Goal: Check status

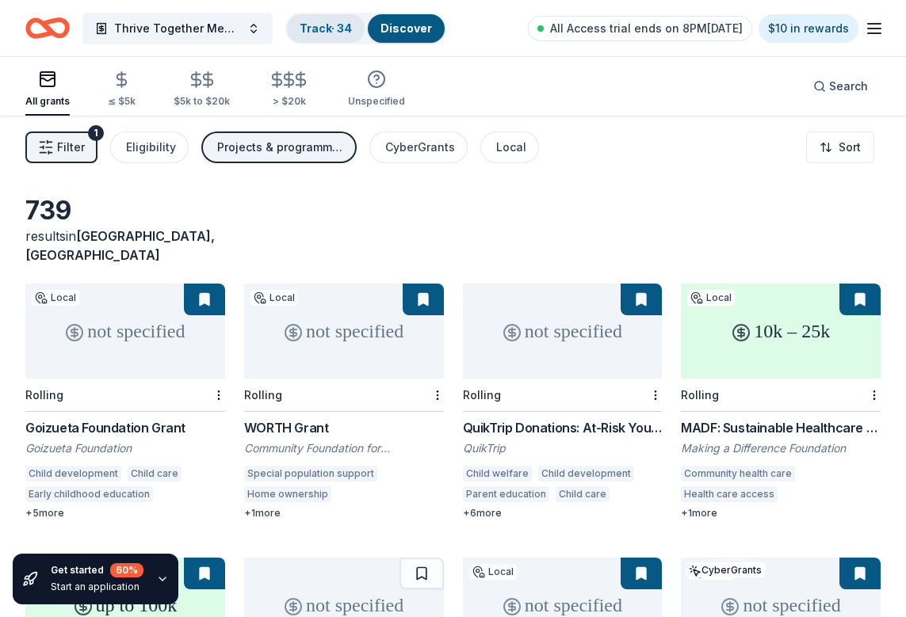
click at [327, 28] on link "Track · 34" at bounding box center [326, 27] width 52 height 13
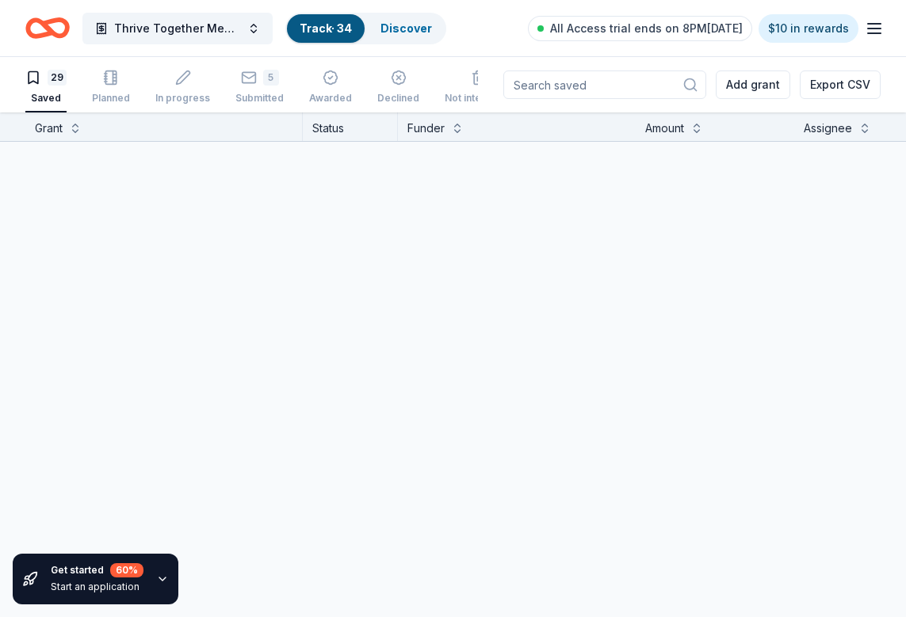
click at [319, 29] on link "Track · 34" at bounding box center [326, 27] width 52 height 13
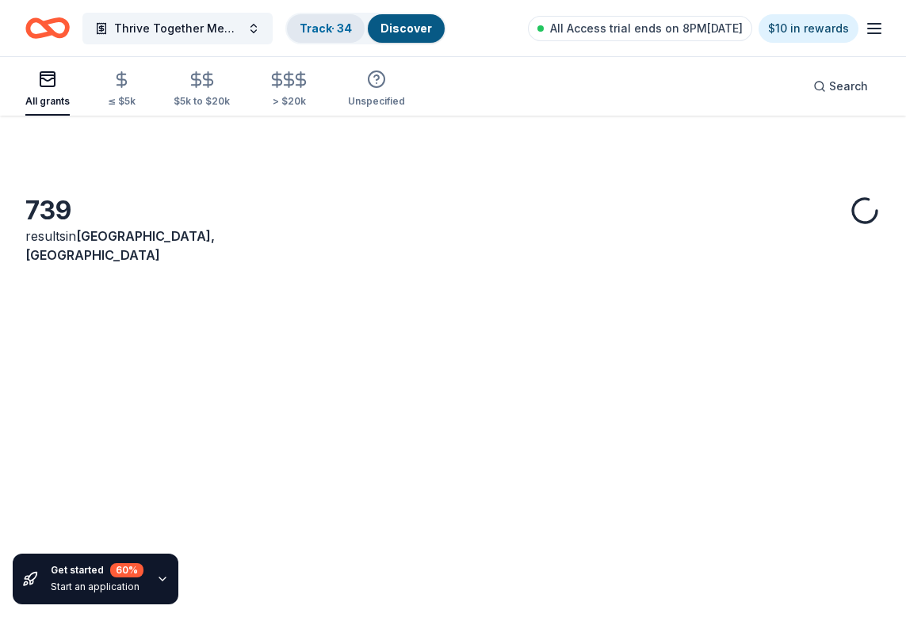
click at [319, 25] on link "Track · 34" at bounding box center [326, 27] width 52 height 13
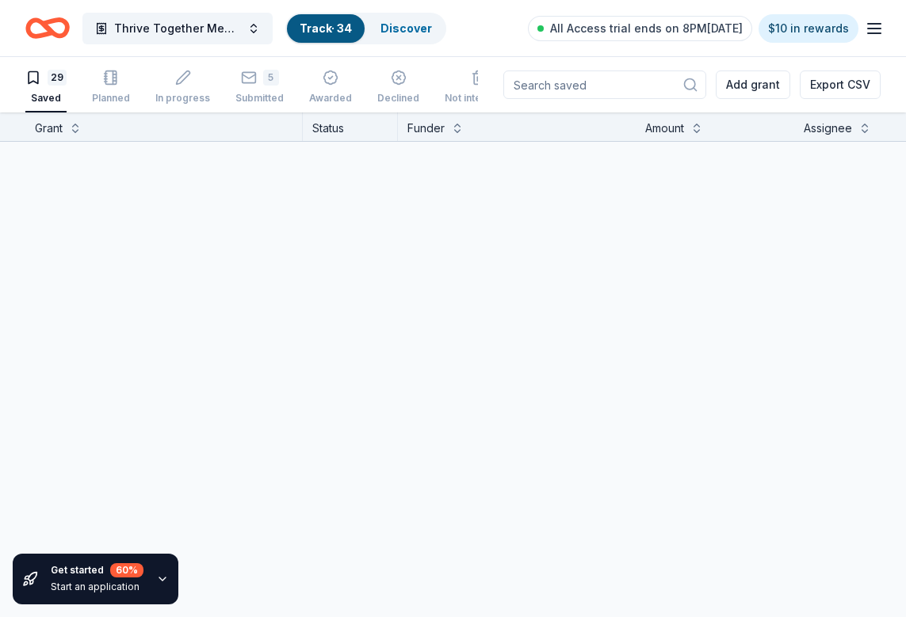
click at [315, 31] on html "Thrive Together Mental Health and Well-Being Program Track · 34 Discover All Ac…" at bounding box center [453, 308] width 906 height 617
click at [407, 25] on html "Thrive Together Mental Health and Well-Being Program Track · 34 Discover All Ac…" at bounding box center [453, 308] width 906 height 617
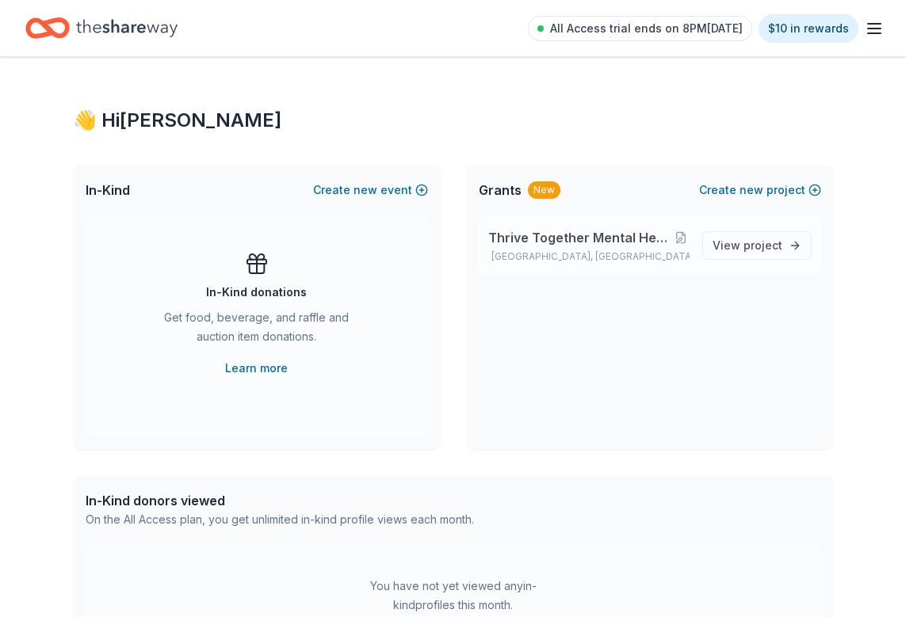
click at [643, 243] on span "Thrive Together Mental Health and Well-Being Program" at bounding box center [580, 237] width 185 height 19
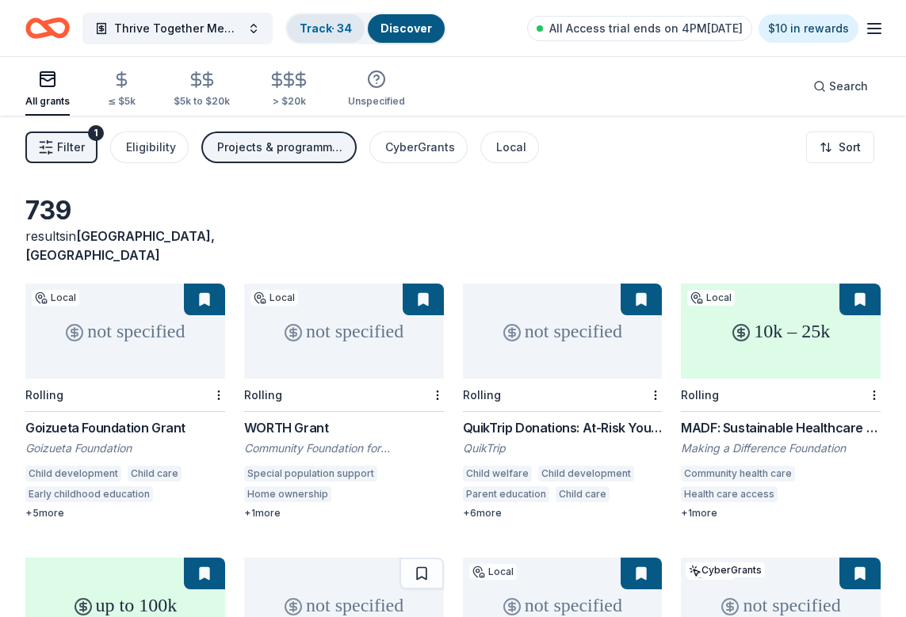
click at [336, 28] on link "Track · 34" at bounding box center [326, 27] width 52 height 13
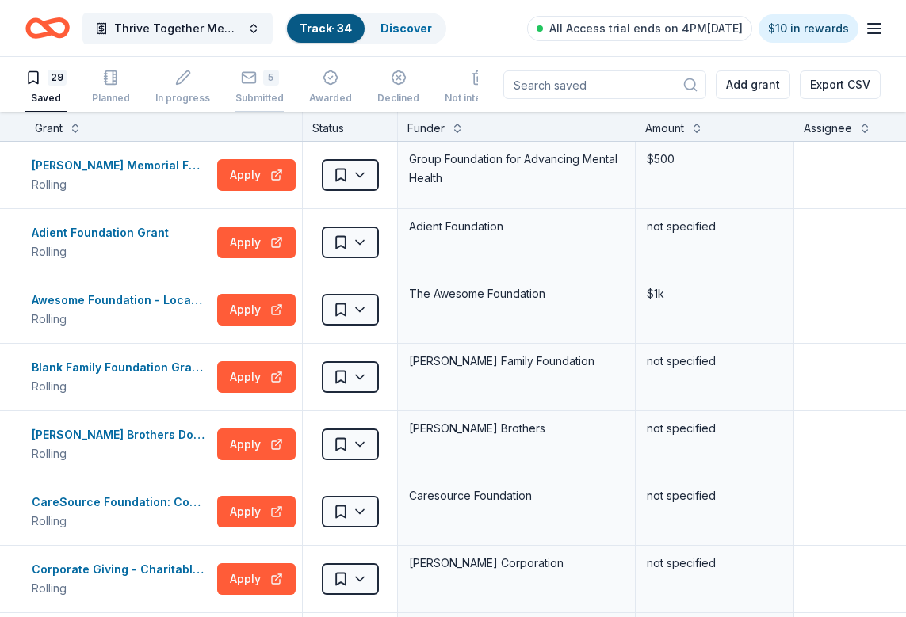
click at [250, 86] on div "5 Submitted" at bounding box center [259, 87] width 48 height 35
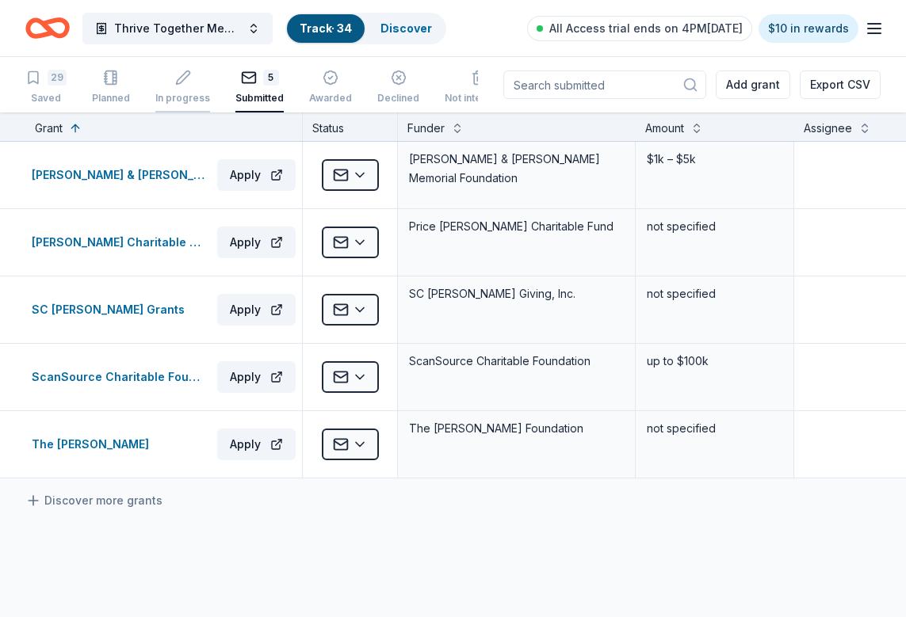
click at [185, 88] on div "In progress" at bounding box center [182, 87] width 55 height 35
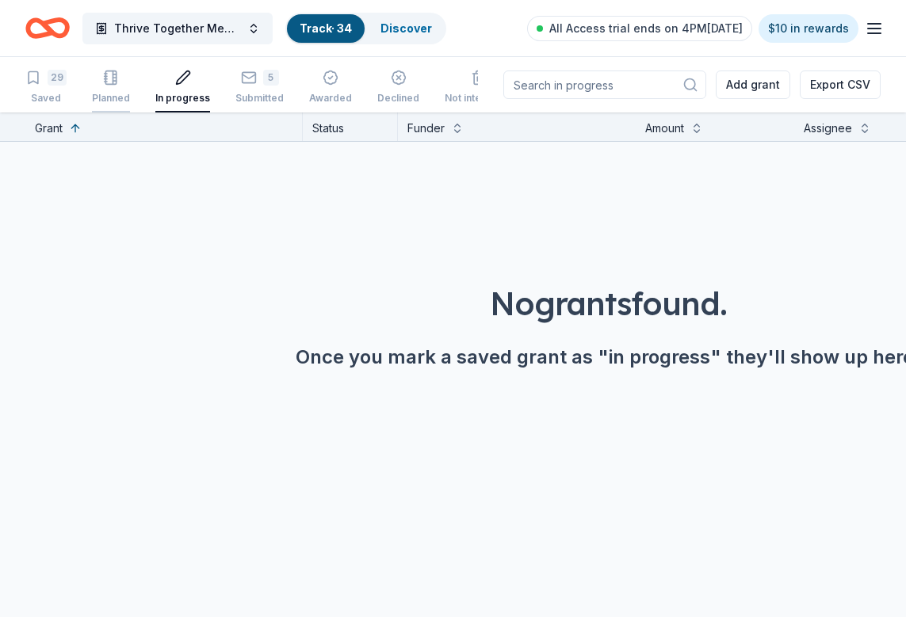
click at [118, 90] on div "Planned" at bounding box center [111, 87] width 38 height 35
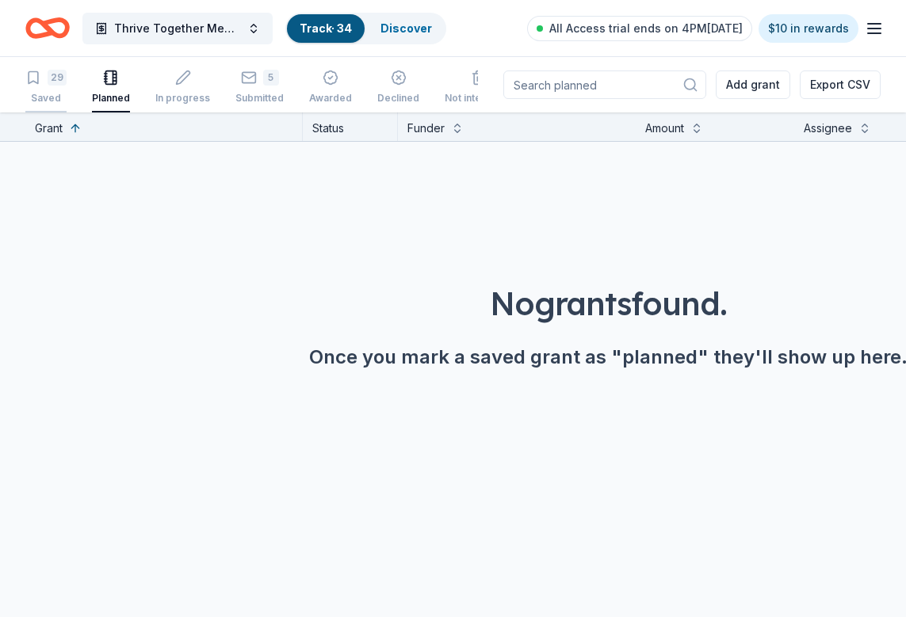
click at [41, 82] on div "29" at bounding box center [45, 78] width 41 height 16
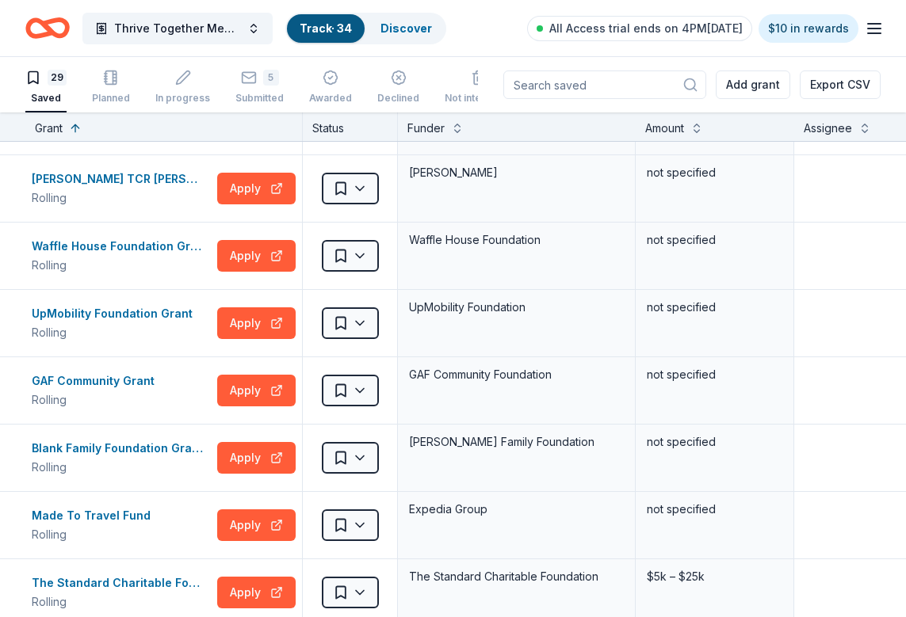
scroll to position [402, 0]
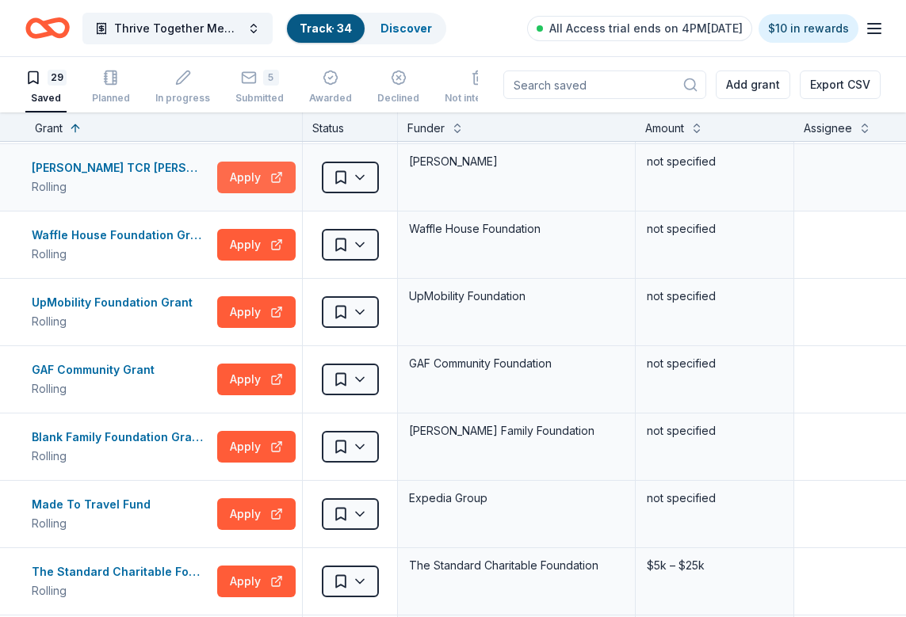
click at [242, 185] on button "Apply" at bounding box center [256, 178] width 78 height 32
